Goal: Book appointment/travel/reservation

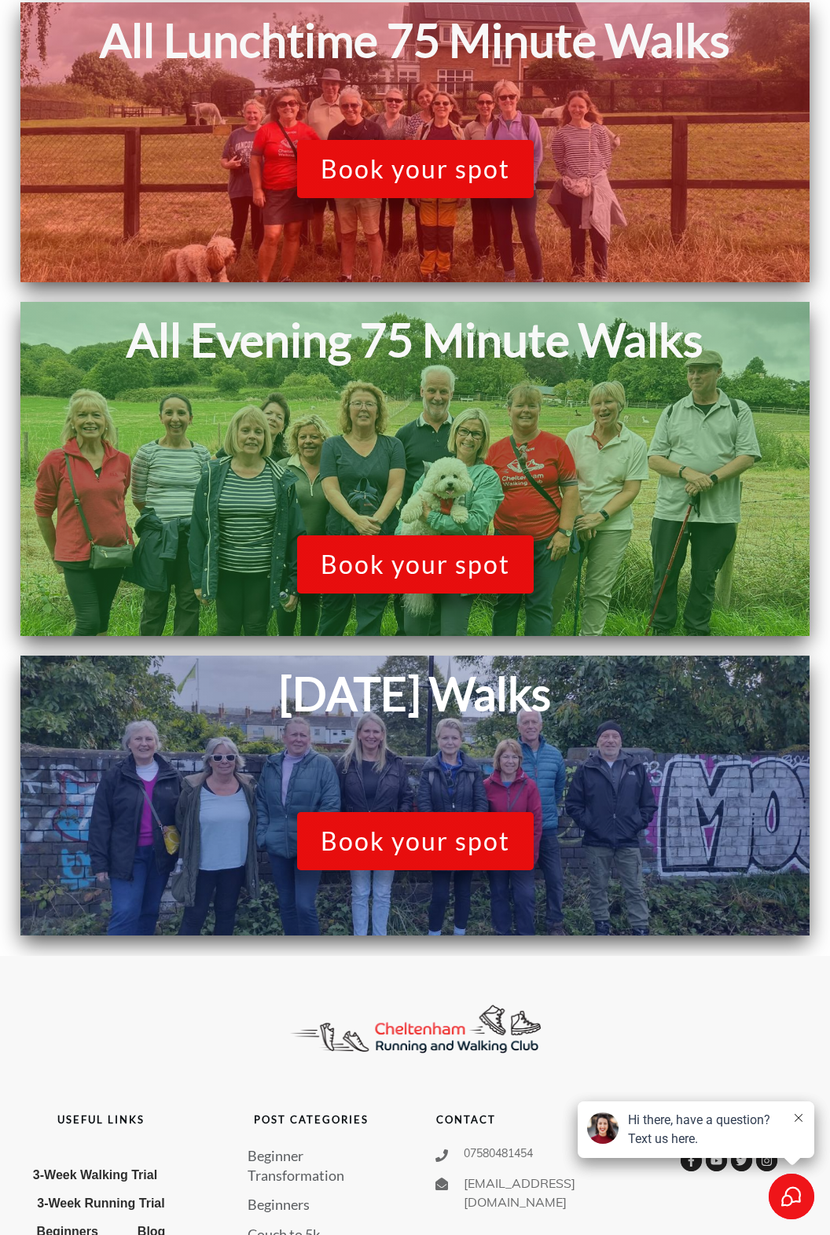
scroll to position [611, 0]
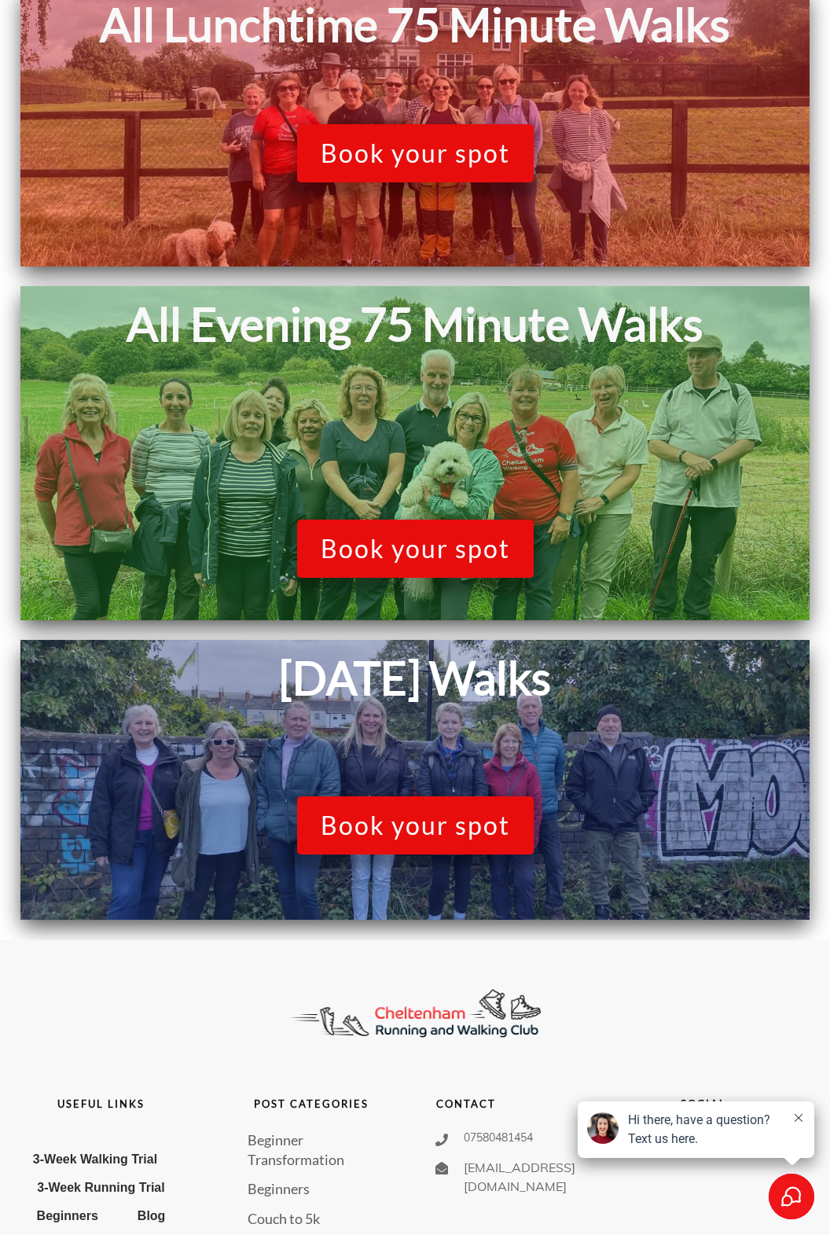
click at [489, 827] on span "Book your spot" at bounding box center [415, 826] width 189 height 30
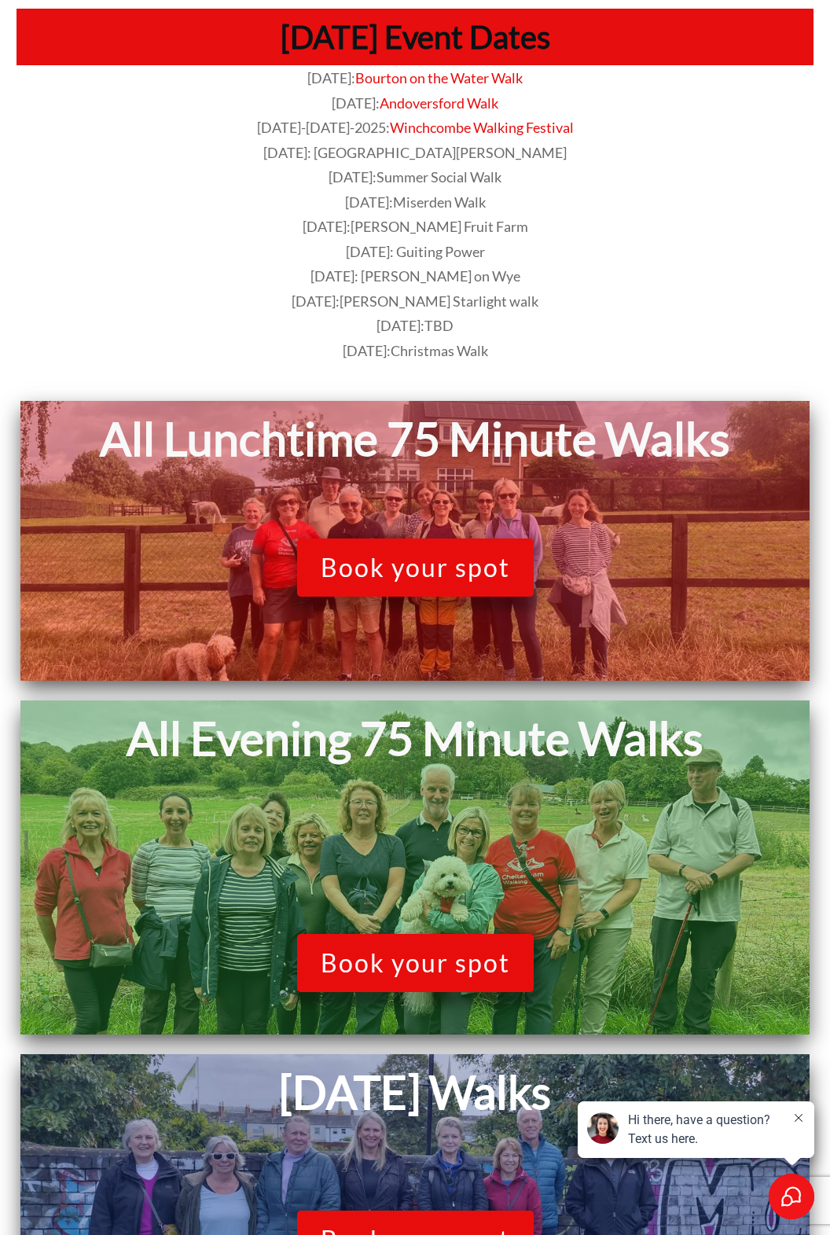
scroll to position [196, 0]
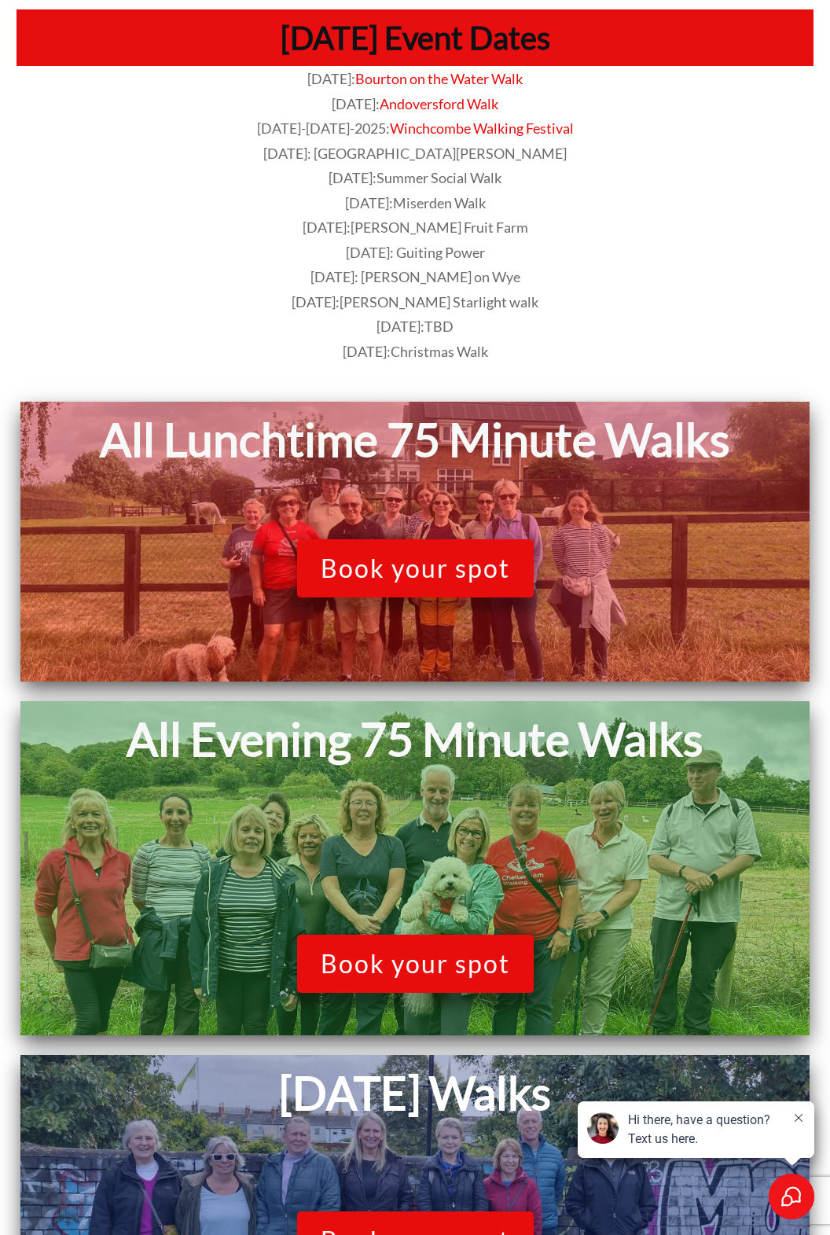
click at [469, 561] on span "Book your spot" at bounding box center [415, 569] width 189 height 30
click at [447, 561] on span "Book your spot" at bounding box center [415, 569] width 189 height 30
click at [435, 952] on span "Book your spot" at bounding box center [415, 964] width 189 height 30
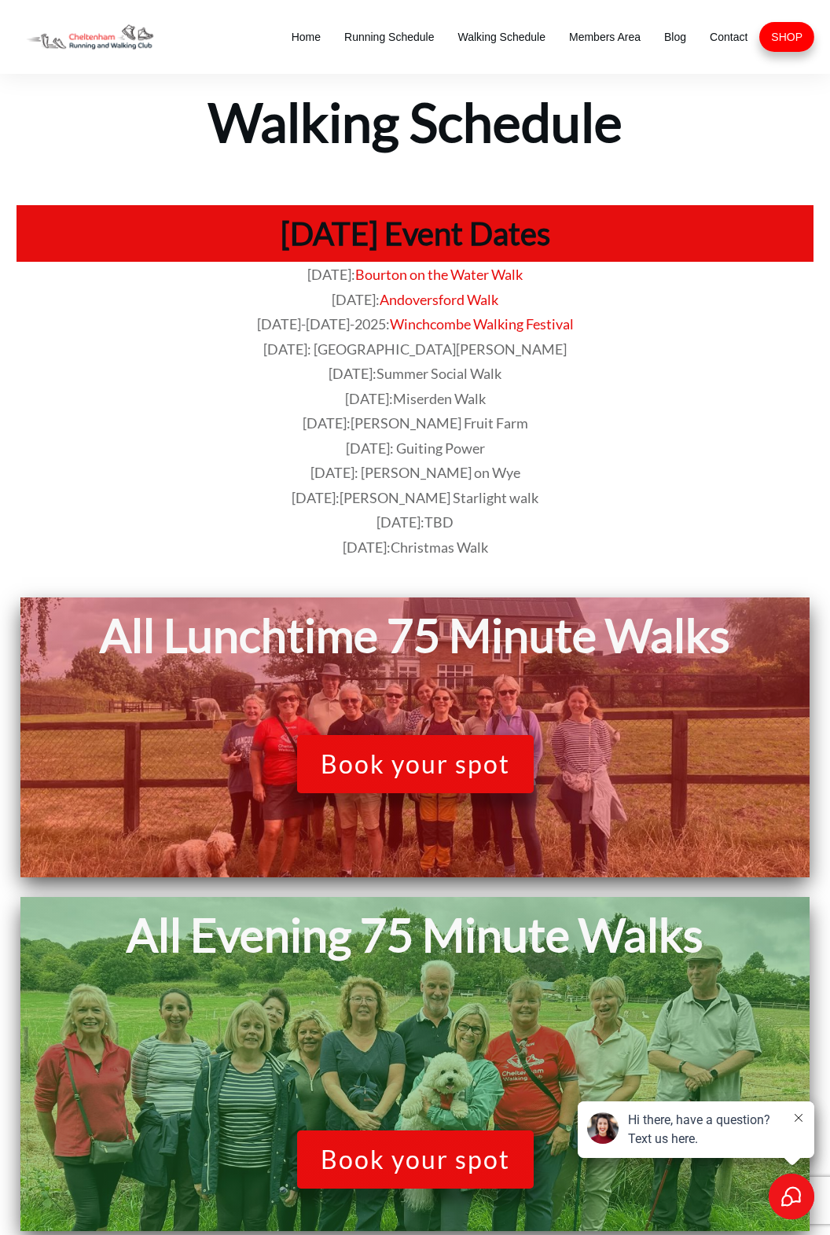
click at [468, 476] on span "[DATE]: [PERSON_NAME] on Wye" at bounding box center [416, 472] width 210 height 17
click at [419, 473] on span "[DATE]: [PERSON_NAME] on Wye" at bounding box center [416, 472] width 210 height 17
click at [455, 451] on span "[DATE]: Guiting Power" at bounding box center [415, 448] width 139 height 17
click at [454, 453] on span "[DATE]: Guiting Power" at bounding box center [415, 448] width 139 height 17
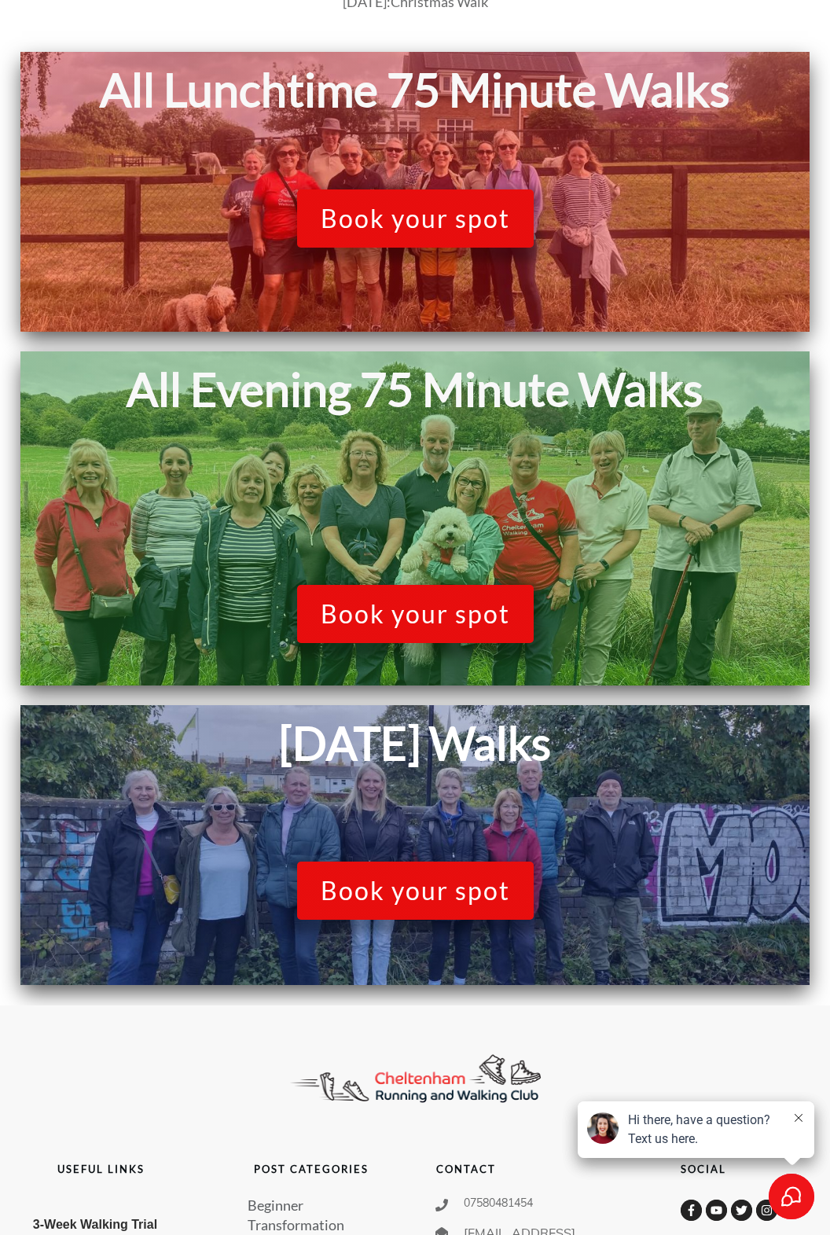
scroll to position [571, 0]
